Goal: Task Accomplishment & Management: Use online tool/utility

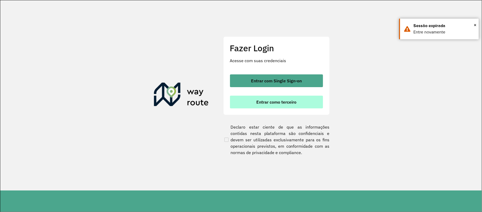
click at [274, 102] on span "Entrar como terceiro" at bounding box center [276, 102] width 40 height 4
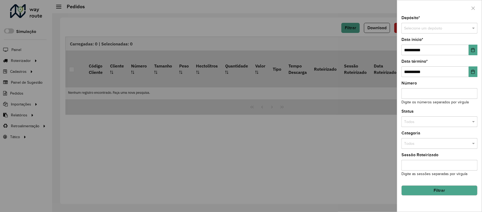
drag, startPoint x: 479, startPoint y: 10, endPoint x: 471, endPoint y: 8, distance: 7.6
click at [477, 9] on div at bounding box center [439, 8] width 85 height 16
drag, startPoint x: 472, startPoint y: 6, endPoint x: 457, endPoint y: 6, distance: 15.7
click at [471, 6] on icon "button" at bounding box center [473, 8] width 4 height 4
